Goal: Register for event/course

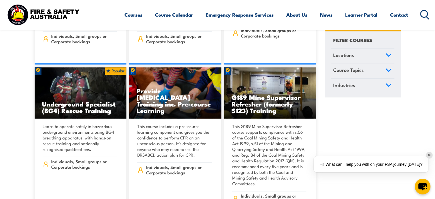
scroll to position [658, 0]
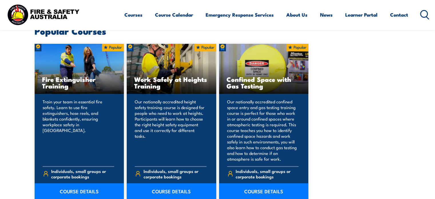
scroll to position [343, 0]
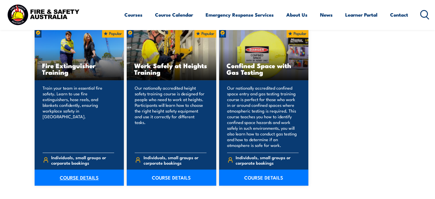
click at [80, 178] on link "COURSE DETAILS" at bounding box center [80, 177] width 90 height 16
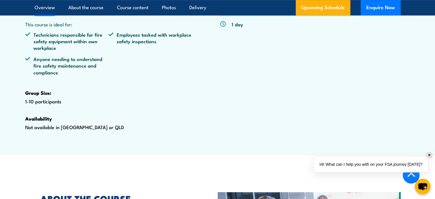
scroll to position [114, 0]
